Goal: Task Accomplishment & Management: Manage account settings

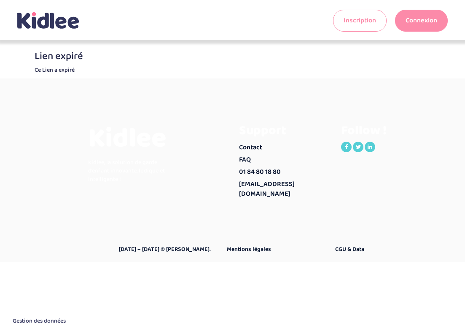
click at [434, 22] on link "Connexion" at bounding box center [421, 21] width 53 height 22
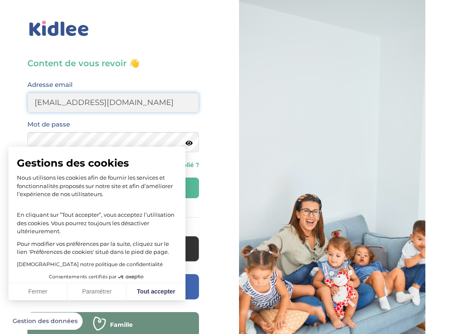
type input "[EMAIL_ADDRESS][DOMAIN_NAME]"
click at [113, 188] on button "Se connecter" at bounding box center [113, 188] width 172 height 21
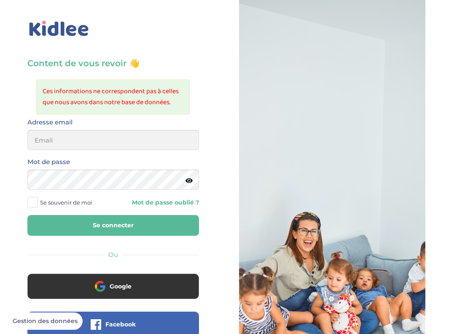
click at [150, 290] on button "Google" at bounding box center [113, 286] width 172 height 25
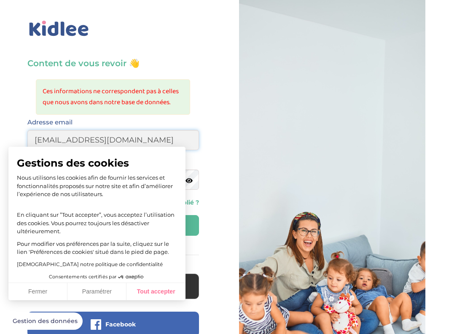
type input "morgane.a.ferron@gmail.com"
click at [157, 293] on button "Tout accepter" at bounding box center [156, 292] width 59 height 18
checkbox input "true"
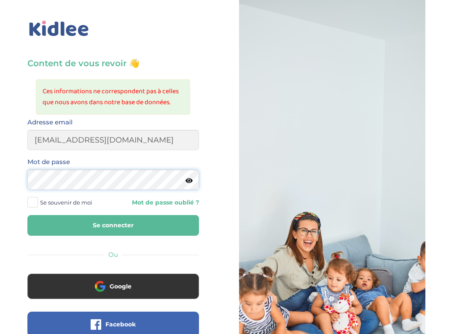
click at [113, 225] on button "Se connecter" at bounding box center [113, 225] width 172 height 21
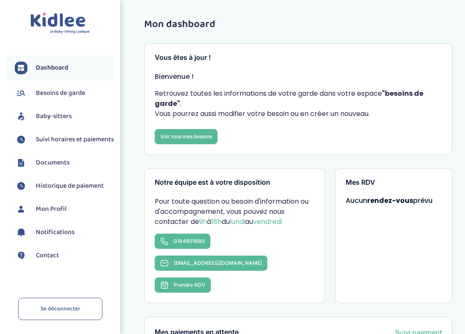
click at [62, 191] on span "Historique de paiement" at bounding box center [70, 186] width 68 height 10
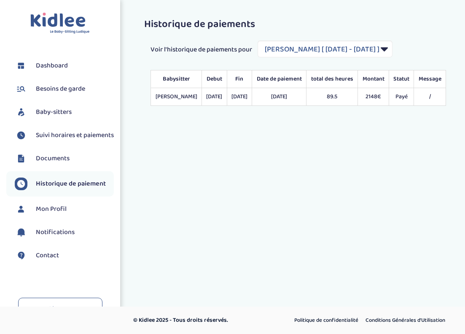
select select "2009"
click at [414, 106] on td "Payé" at bounding box center [401, 97] width 25 height 18
click at [58, 164] on span "Documents" at bounding box center [53, 159] width 34 height 10
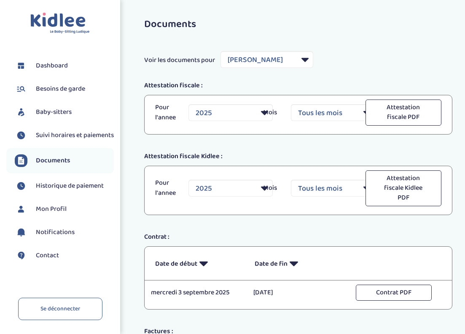
select select "29730"
select select "2025"
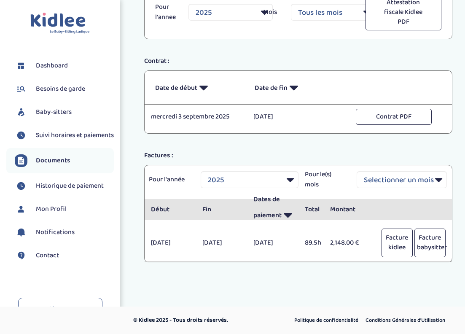
scroll to position [176, 0]
click at [403, 241] on button "Facture kidlee" at bounding box center [397, 243] width 31 height 29
click at [432, 239] on button "Facture babysitter" at bounding box center [430, 243] width 31 height 29
